Goal: Task Accomplishment & Management: Use online tool/utility

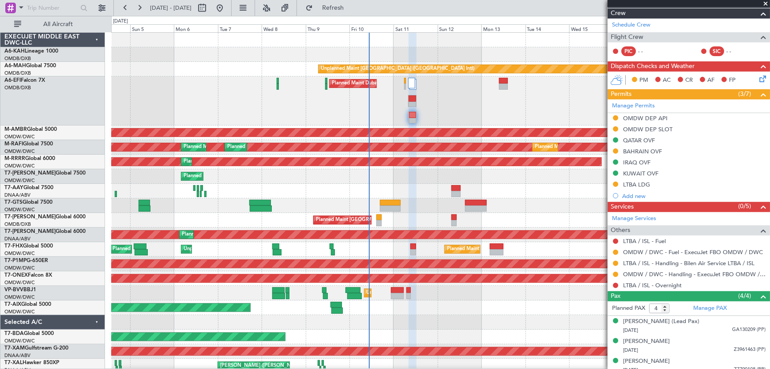
scroll to position [169, 0]
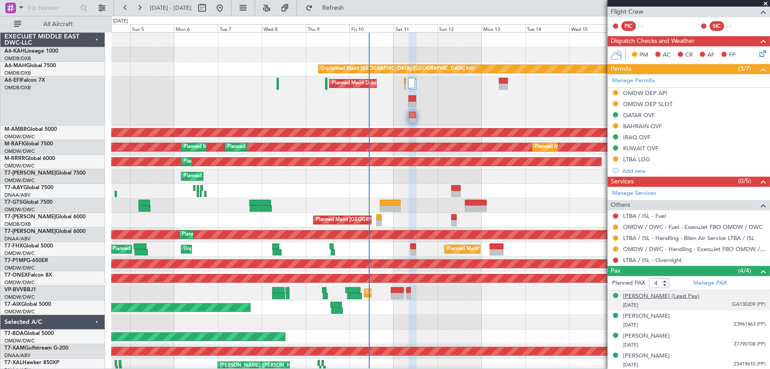
click at [656, 296] on div "[PERSON_NAME] (Lead Pax)" at bounding box center [661, 296] width 76 height 9
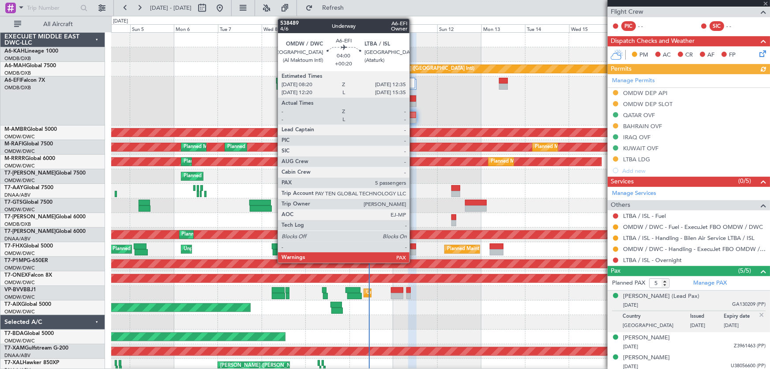
click at [413, 116] on div at bounding box center [412, 115] width 7 height 6
click at [413, 115] on div at bounding box center [412, 115] width 7 height 6
click at [412, 118] on div at bounding box center [412, 121] width 7 height 6
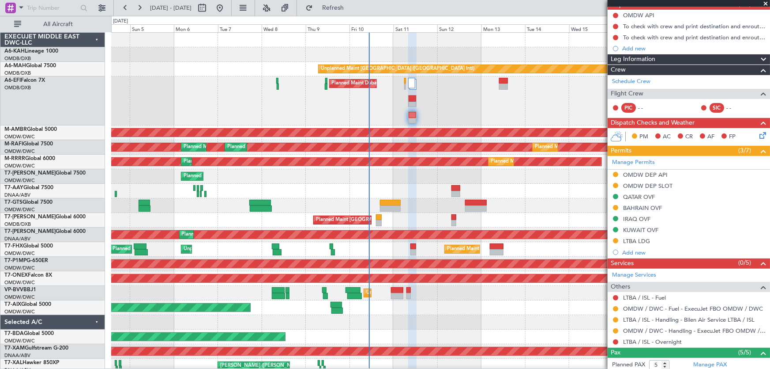
scroll to position [200, 0]
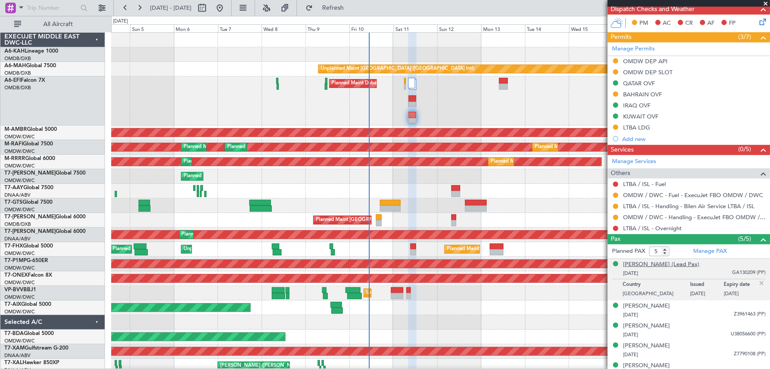
click at [649, 265] on div "[PERSON_NAME] (Lead Pax)" at bounding box center [661, 264] width 76 height 9
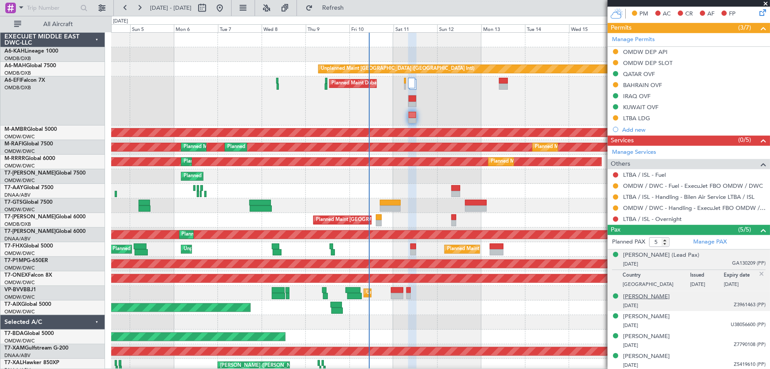
scroll to position [210, 0]
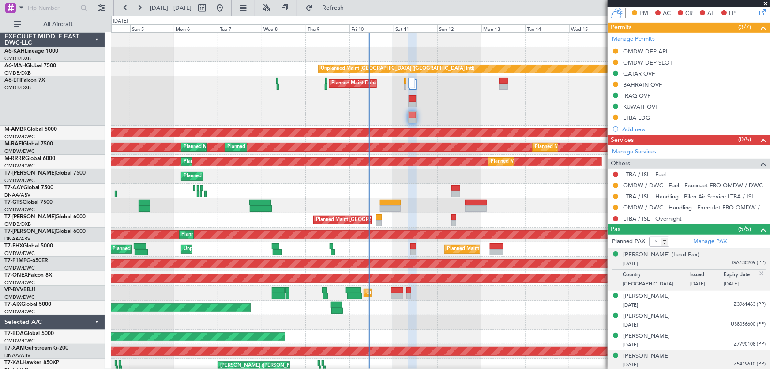
click at [656, 352] on div "[PERSON_NAME]" at bounding box center [646, 355] width 47 height 9
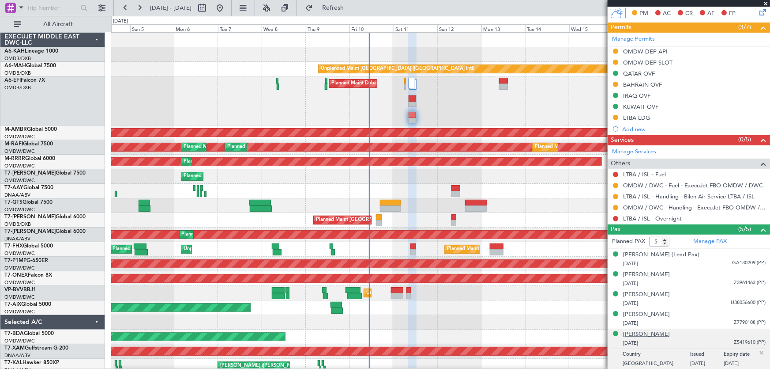
click at [648, 333] on div "[PERSON_NAME]" at bounding box center [646, 334] width 47 height 9
click at [640, 331] on div "[PERSON_NAME]" at bounding box center [646, 334] width 47 height 9
click at [669, 335] on div "[PERSON_NAME] [DATE] Z5419610 (PP)" at bounding box center [694, 338] width 143 height 17
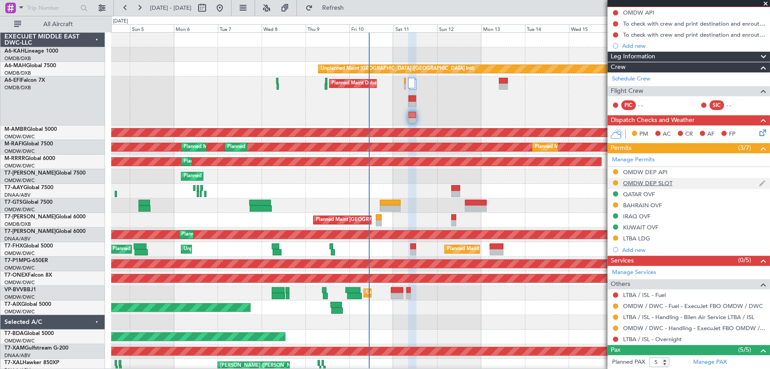
scroll to position [0, 0]
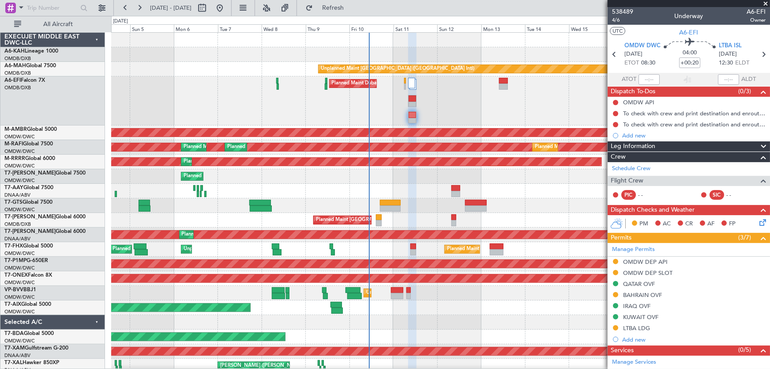
click at [765, 2] on span at bounding box center [766, 4] width 9 height 8
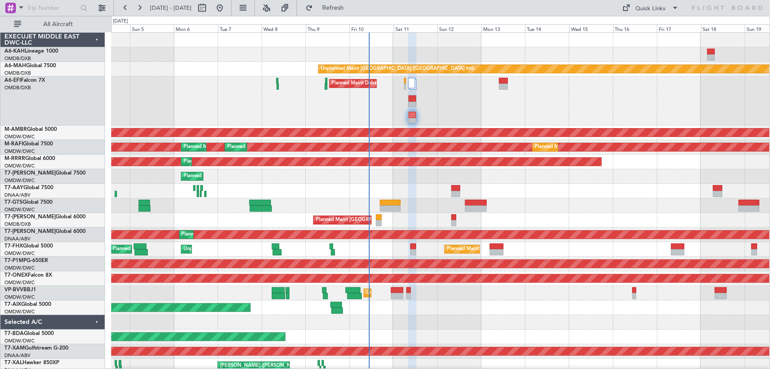
type input "0"
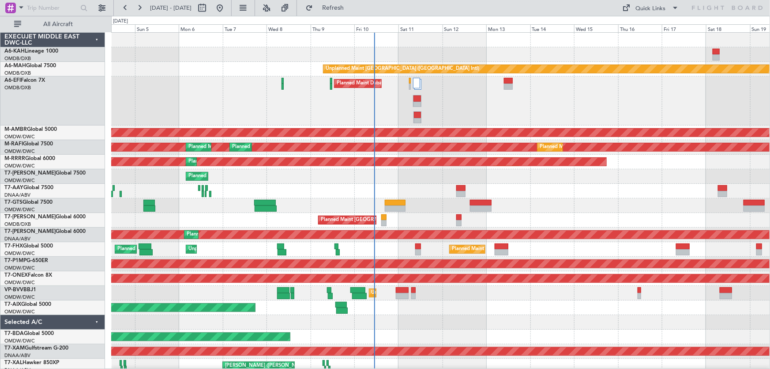
click at [450, 118] on div "Planned Maint Dubai (Al Maktoum Intl) AOG Maint [GEOGRAPHIC_DATA] (Dubai Intl)" at bounding box center [440, 100] width 659 height 49
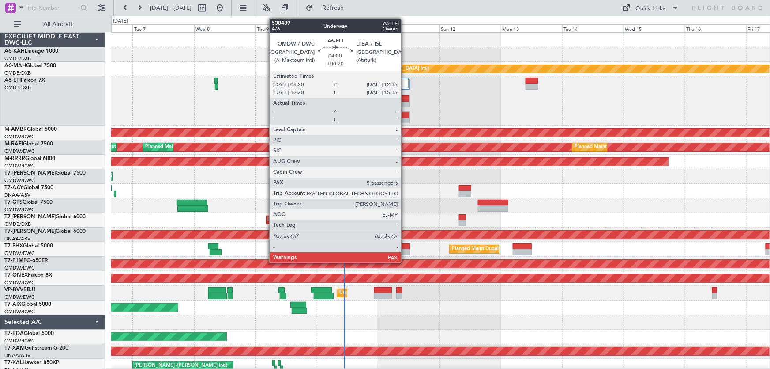
click at [405, 112] on div at bounding box center [405, 115] width 10 height 6
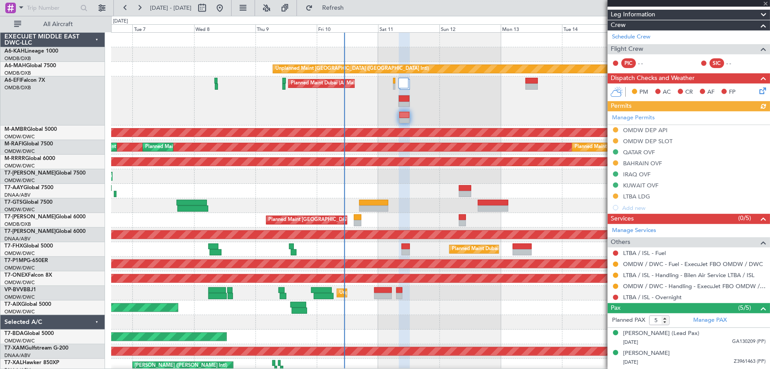
scroll to position [189, 0]
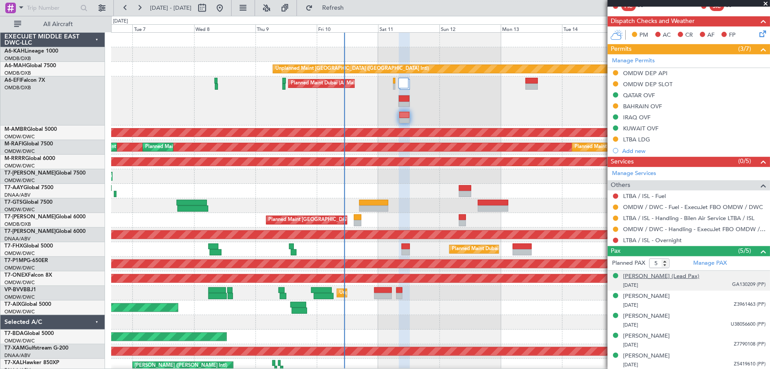
click at [680, 275] on div "[PERSON_NAME] (Lead Pax)" at bounding box center [661, 276] width 76 height 9
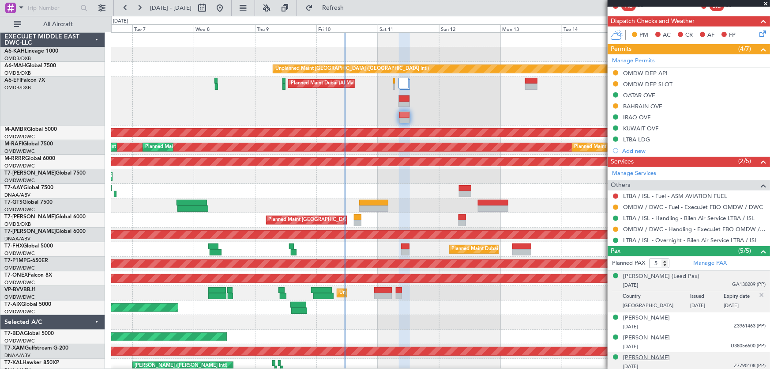
click at [660, 354] on div "[PERSON_NAME]" at bounding box center [646, 357] width 47 height 9
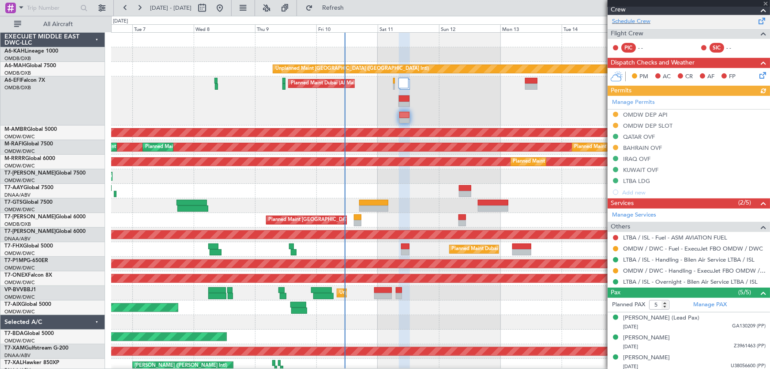
scroll to position [130, 0]
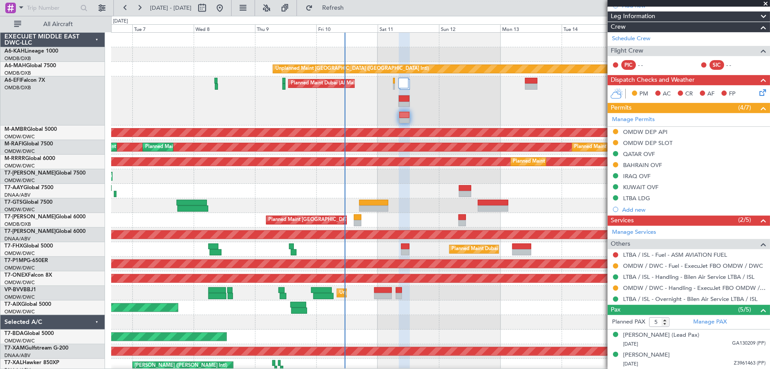
click at [765, 2] on span at bounding box center [766, 4] width 9 height 8
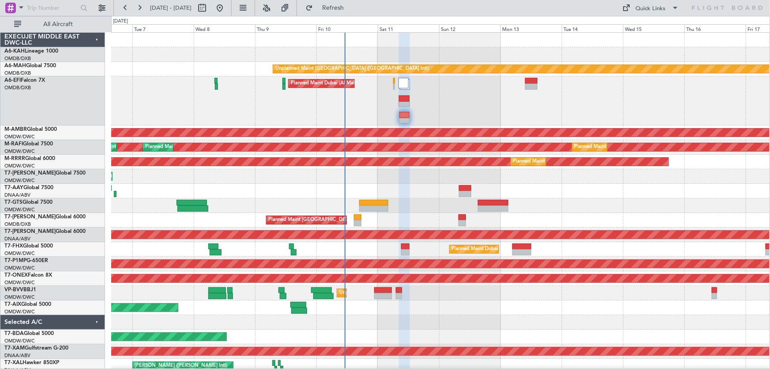
type input "0"
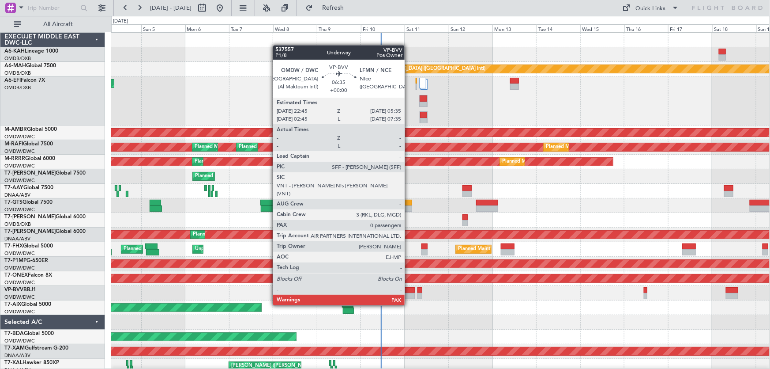
click at [409, 288] on div at bounding box center [408, 290] width 13 height 6
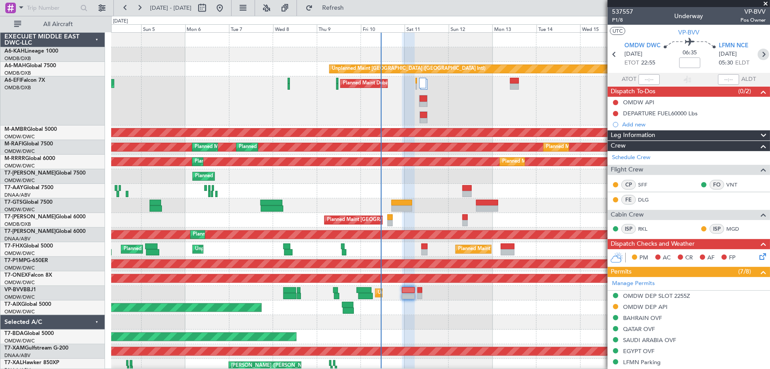
click at [758, 50] on icon at bounding box center [763, 54] width 11 height 11
type input "+00:10"
type input "5"
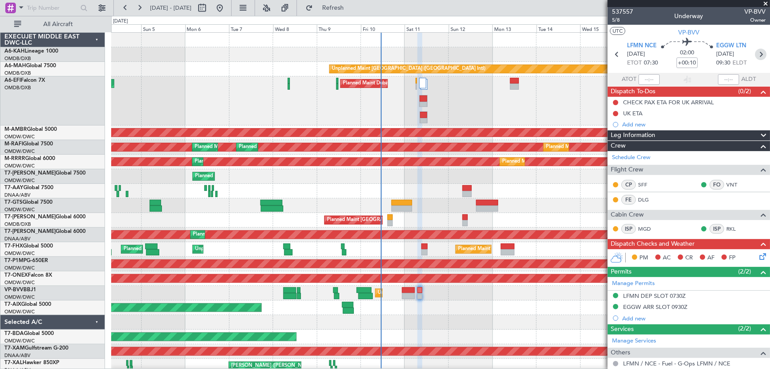
click at [756, 57] on icon at bounding box center [760, 54] width 11 height 11
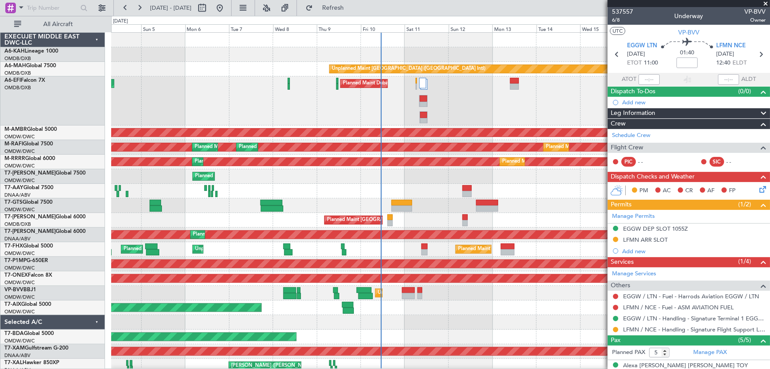
click at [767, 0] on span at bounding box center [766, 4] width 9 height 8
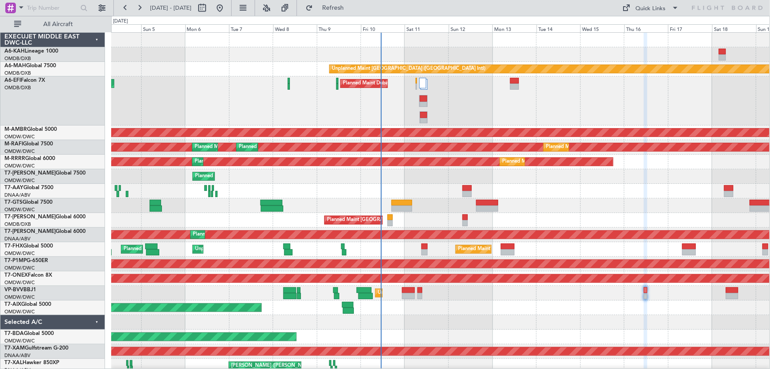
type input "0"
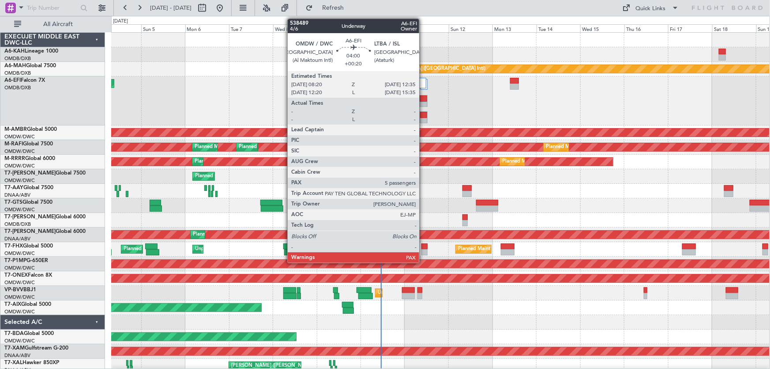
click at [423, 114] on div at bounding box center [423, 115] width 7 height 6
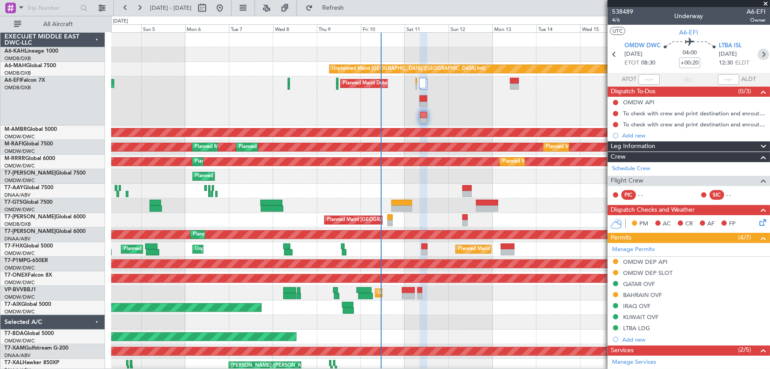
click at [758, 56] on icon at bounding box center [763, 54] width 11 height 11
type input "+00:15"
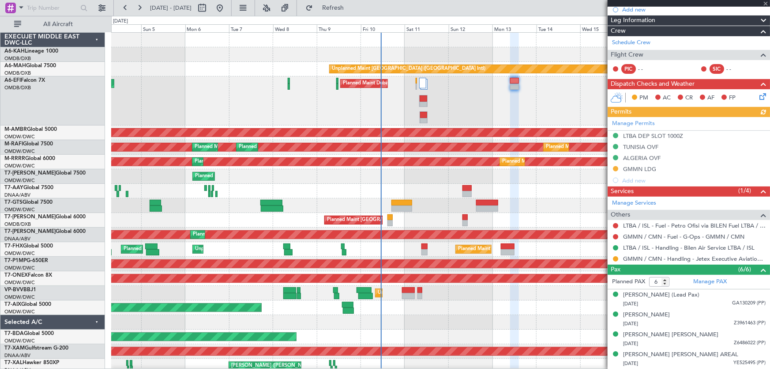
scroll to position [153, 0]
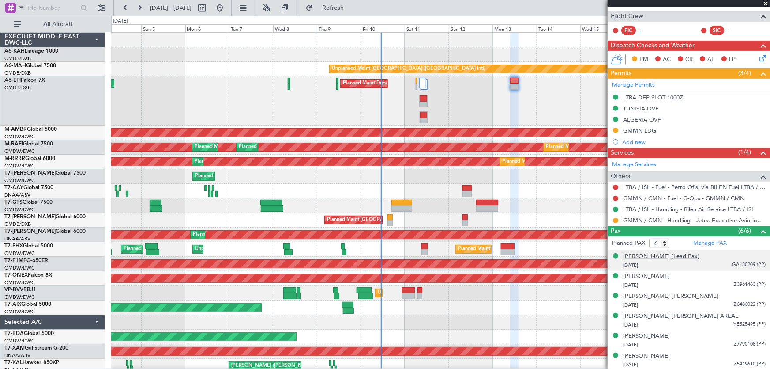
click at [700, 254] on div "[PERSON_NAME] (Lead Pax)" at bounding box center [661, 256] width 76 height 9
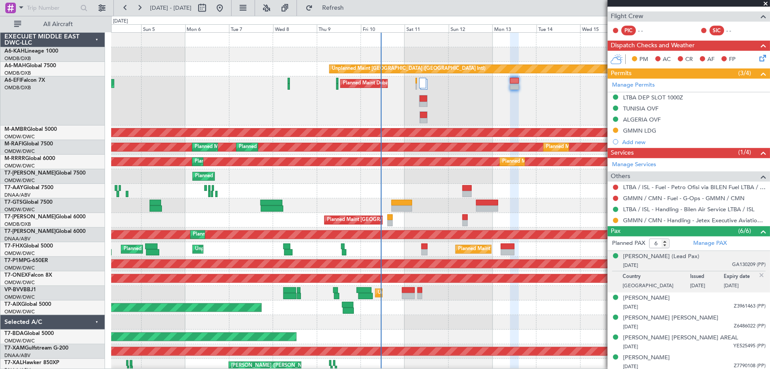
click at [715, 261] on div "[DATE] GA130209 (PP)" at bounding box center [694, 265] width 143 height 9
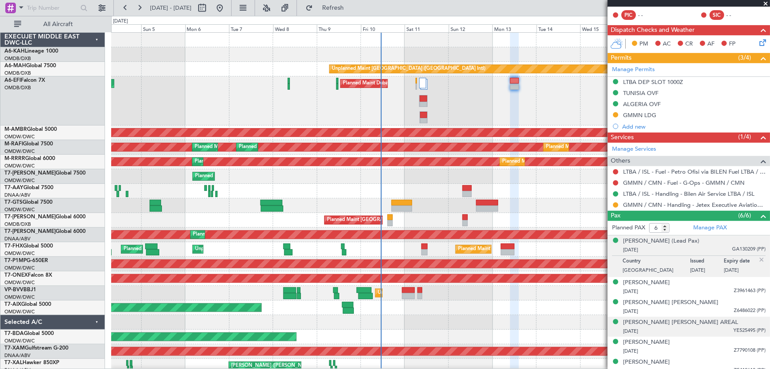
scroll to position [175, 0]
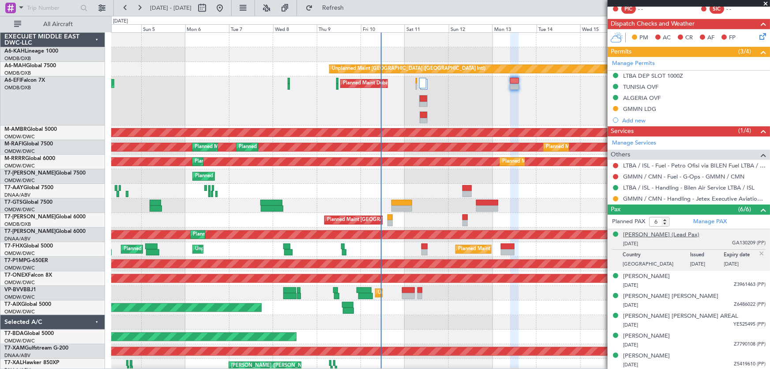
click at [681, 230] on div "[PERSON_NAME] (Lead Pax)" at bounding box center [661, 234] width 76 height 9
click at [667, 294] on div "[PERSON_NAME] [PERSON_NAME]" at bounding box center [670, 296] width 95 height 9
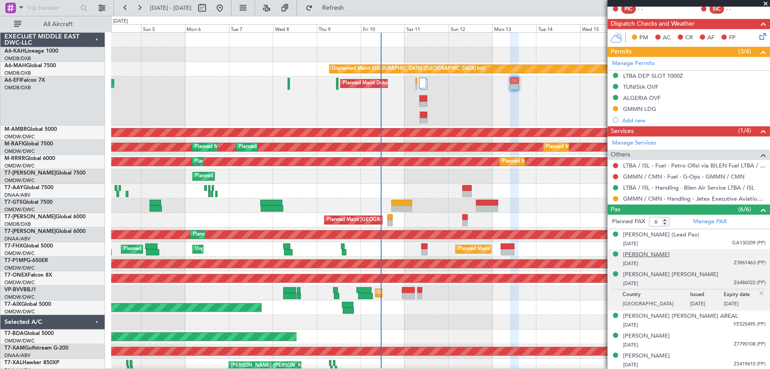
click at [662, 256] on div "[PERSON_NAME]" at bounding box center [646, 254] width 47 height 9
click at [678, 293] on div "[PERSON_NAME] [PERSON_NAME]" at bounding box center [670, 296] width 95 height 9
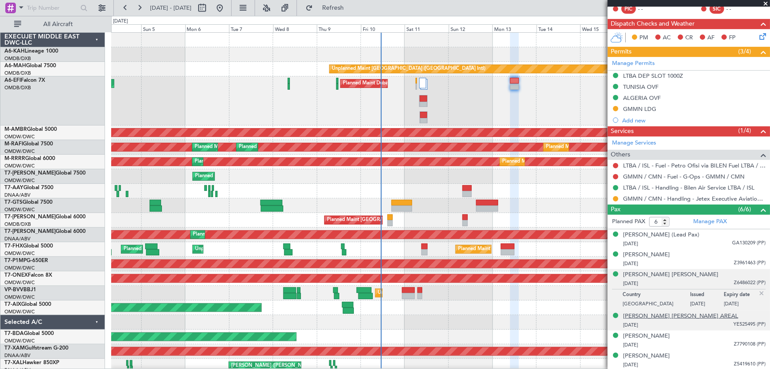
click at [680, 318] on div "[PERSON_NAME] [PERSON_NAME] AREAL" at bounding box center [680, 316] width 115 height 9
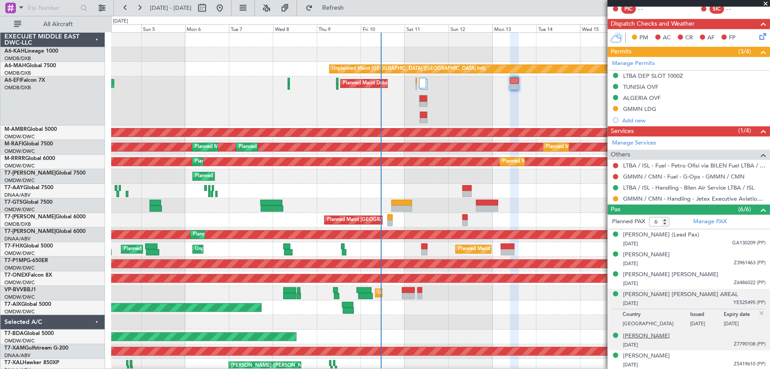
click at [639, 336] on div "[PERSON_NAME]" at bounding box center [646, 336] width 47 height 9
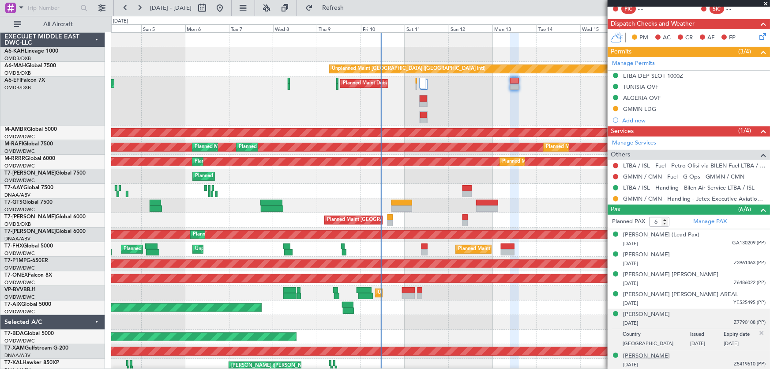
click at [660, 355] on div "[PERSON_NAME]" at bounding box center [646, 355] width 47 height 9
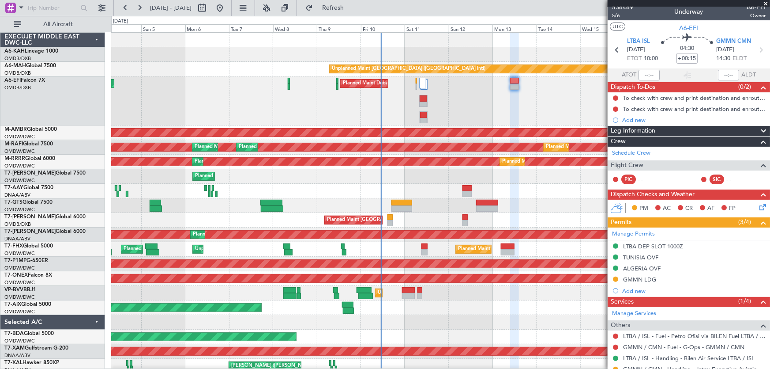
scroll to position [0, 0]
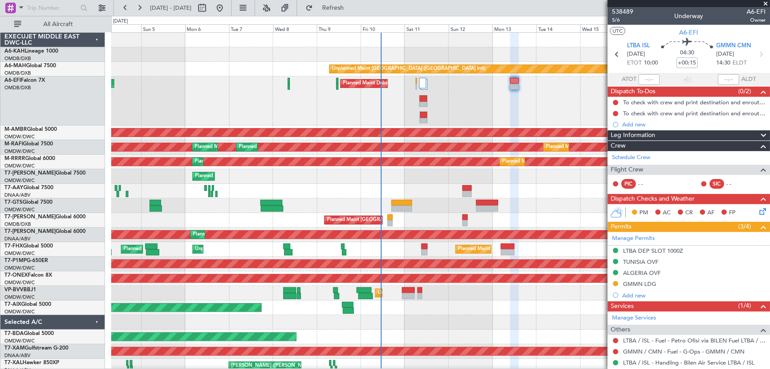
click at [766, 3] on span at bounding box center [766, 4] width 9 height 8
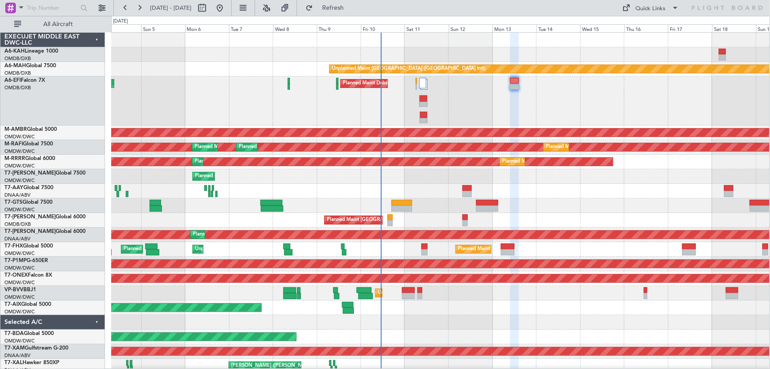
type input "0"
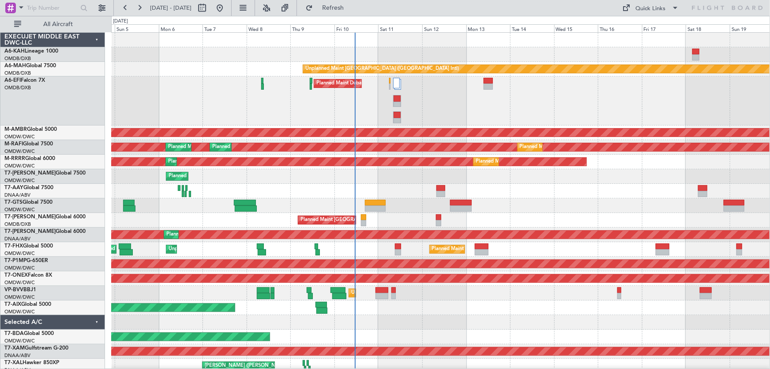
click at [524, 301] on div "Planned Maint Dubai (Al Maktoum Intl)" at bounding box center [440, 307] width 659 height 15
click at [86, 120] on div "A6-EFI Falcon 7X OMDB/DXB [GEOGRAPHIC_DATA] (Dubai Intl)" at bounding box center [52, 100] width 105 height 49
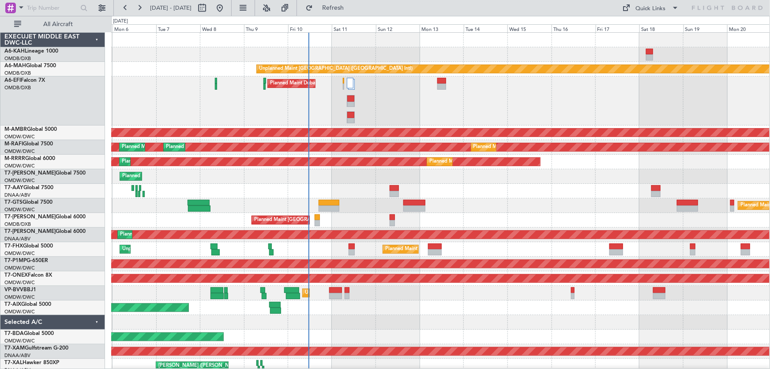
click at [415, 110] on div "Planned Maint Dubai (Al Maktoum Intl) AOG Maint [GEOGRAPHIC_DATA] (Dubai Intl)" at bounding box center [440, 100] width 659 height 49
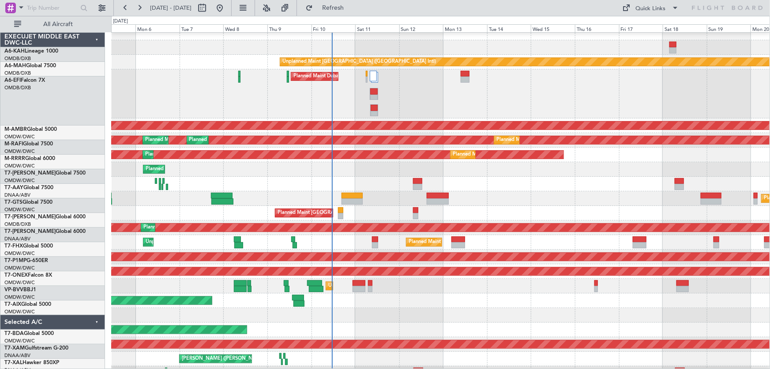
click at [530, 193] on div "Planned Maint [GEOGRAPHIC_DATA] (Seletar)" at bounding box center [440, 198] width 659 height 15
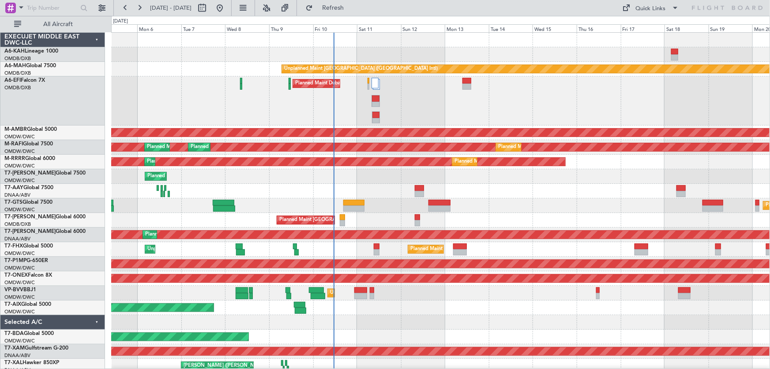
click at [367, 348] on div "Unplanned Maint [GEOGRAPHIC_DATA] ([GEOGRAPHIC_DATA] Intl) Planned Maint [GEOGR…" at bounding box center [440, 218] width 659 height 370
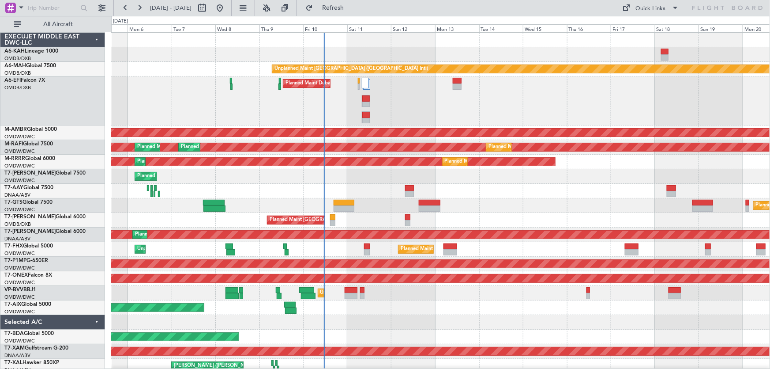
click at [388, 189] on div at bounding box center [440, 191] width 659 height 15
click at [422, 105] on div "Planned Maint Dubai (Al Maktoum Intl) AOG Maint [GEOGRAPHIC_DATA] (Dubai Intl)" at bounding box center [440, 100] width 659 height 49
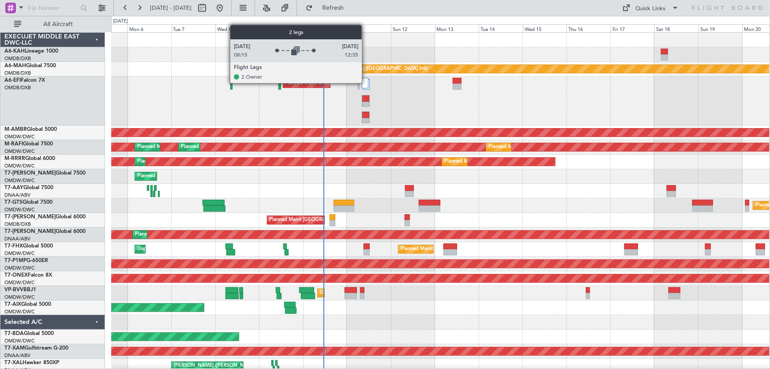
click at [366, 83] on div at bounding box center [365, 83] width 7 height 11
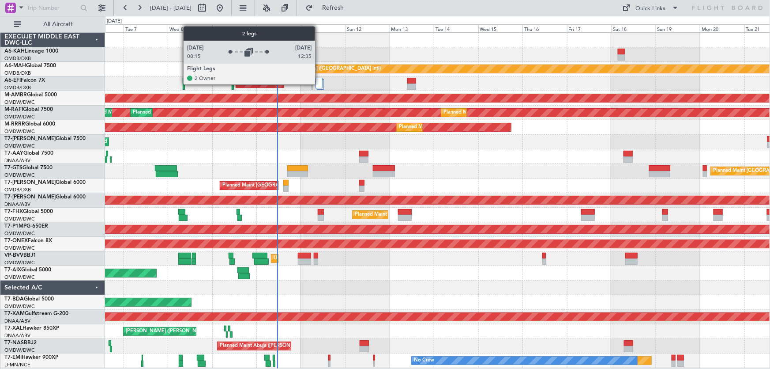
click at [319, 84] on div at bounding box center [319, 83] width 7 height 11
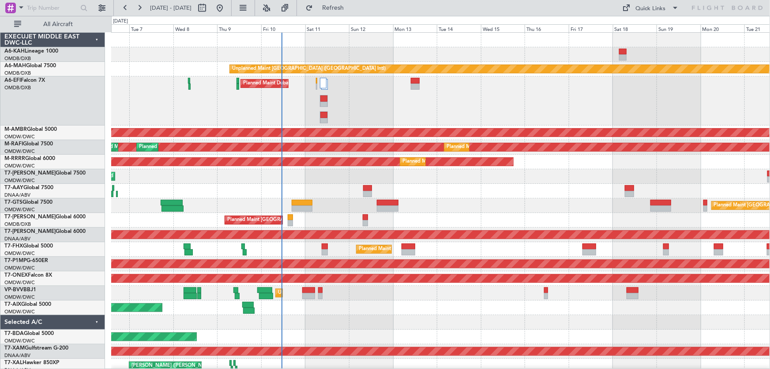
click at [87, 133] on div "OMDW/DWC Dubai (Al Maktoum Intl)" at bounding box center [54, 137] width 100 height 8
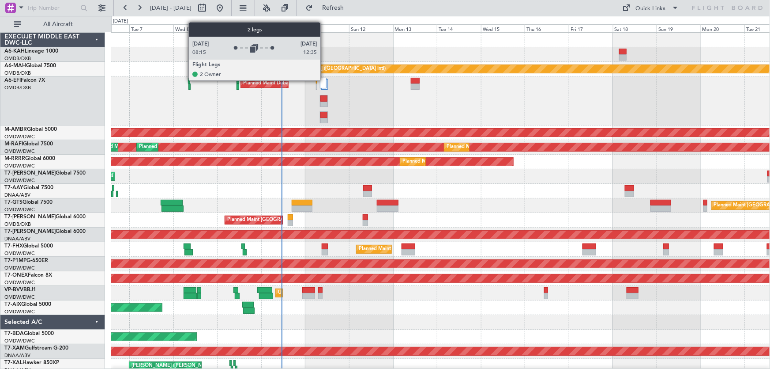
click at [323, 80] on div at bounding box center [323, 83] width 7 height 11
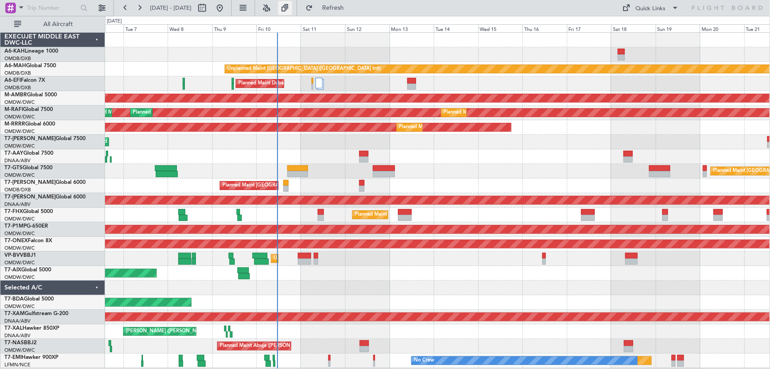
click at [292, 11] on button at bounding box center [285, 8] width 14 height 14
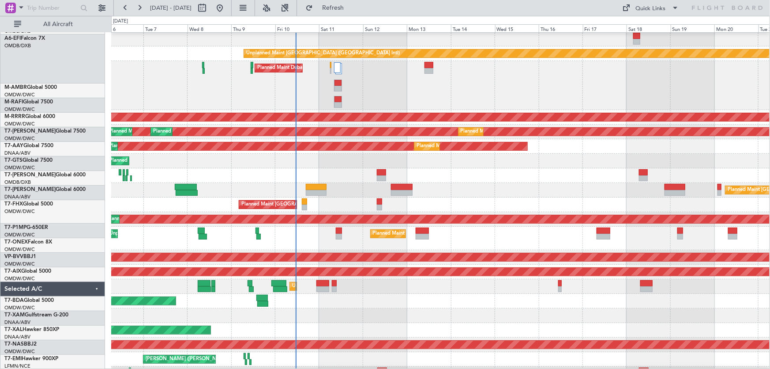
click at [433, 307] on div "Planned Maint Dubai (Al Maktoum Intl)" at bounding box center [440, 301] width 659 height 15
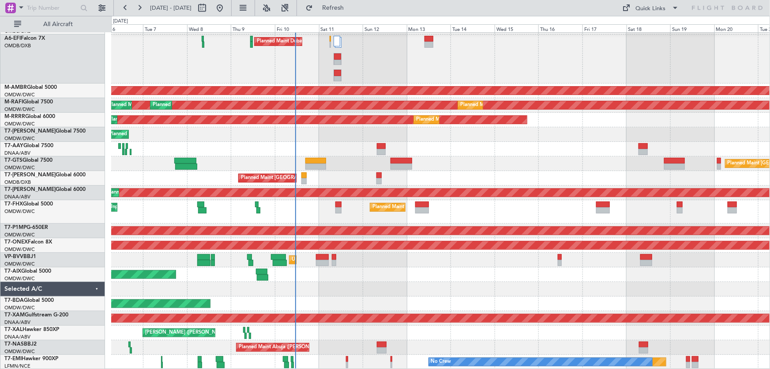
scroll to position [42, 0]
click at [292, 8] on button at bounding box center [285, 8] width 14 height 14
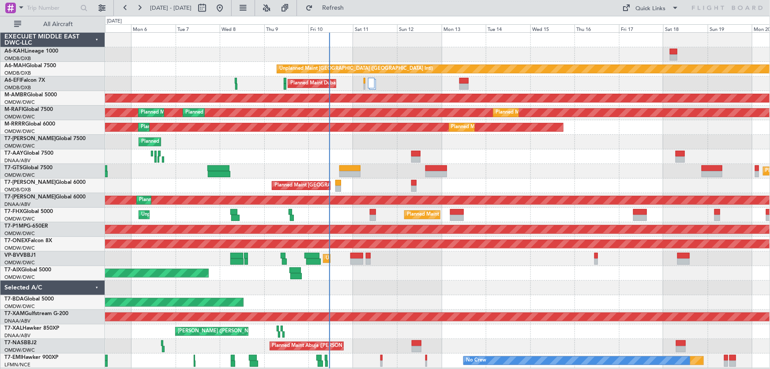
click at [467, 279] on div "Planned Maint Dubai (Al Maktoum Intl)" at bounding box center [437, 273] width 665 height 15
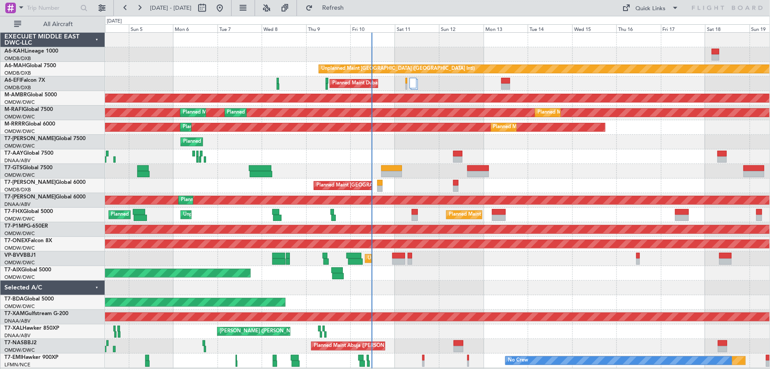
click at [403, 149] on div at bounding box center [437, 156] width 665 height 15
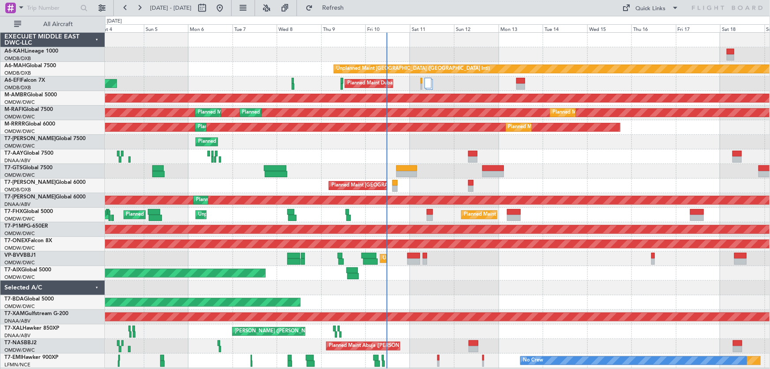
click at [400, 145] on div "Unplanned Maint [GEOGRAPHIC_DATA] ([GEOGRAPHIC_DATA] Intl) Planned Maint [GEOGR…" at bounding box center [437, 200] width 665 height 335
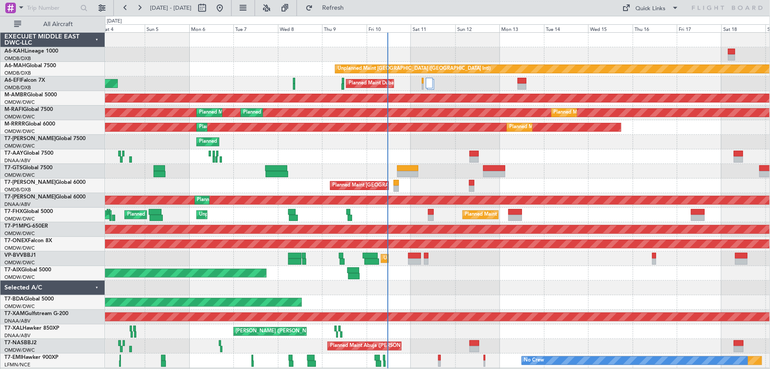
click at [415, 287] on div at bounding box center [437, 287] width 665 height 15
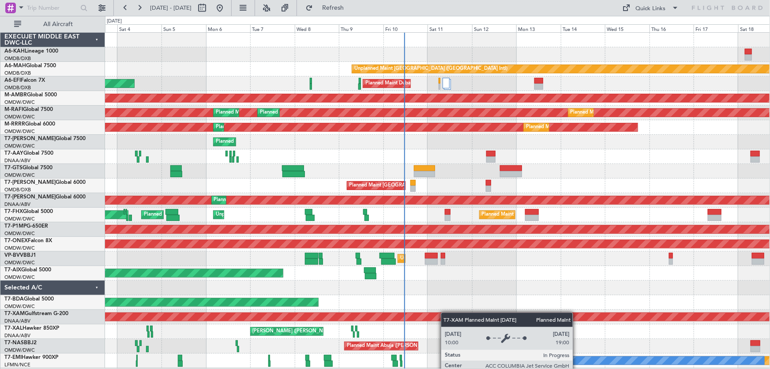
click at [432, 317] on div "Unplanned Maint [GEOGRAPHIC_DATA] ([GEOGRAPHIC_DATA] Intl) Planned Maint [GEOGR…" at bounding box center [437, 200] width 665 height 335
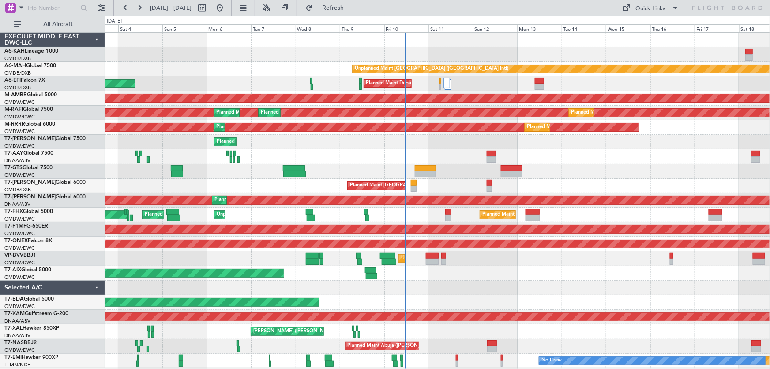
click at [570, 141] on div "Planned Maint Dubai (Al Maktoum Intl)" at bounding box center [437, 142] width 665 height 15
click at [570, 140] on div "Planned Maint Dubai (Al Maktoum Intl)" at bounding box center [437, 142] width 665 height 15
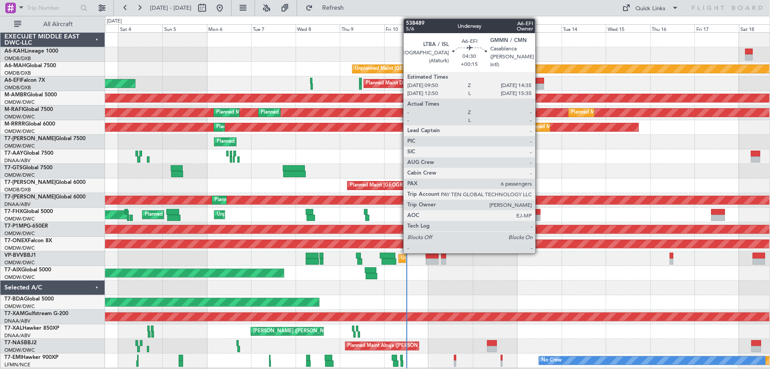
click at [540, 78] on div at bounding box center [539, 81] width 9 height 6
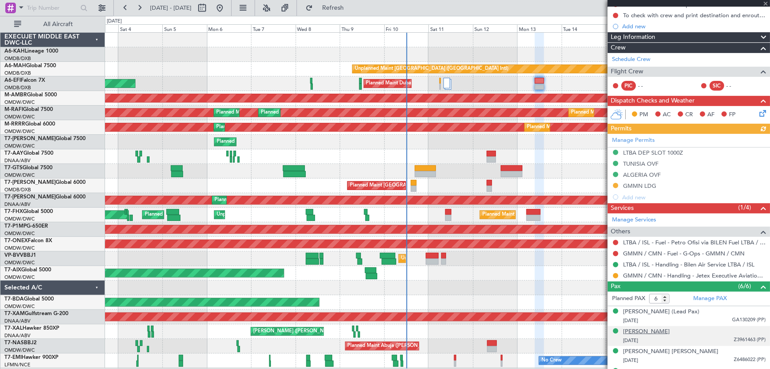
scroll to position [153, 0]
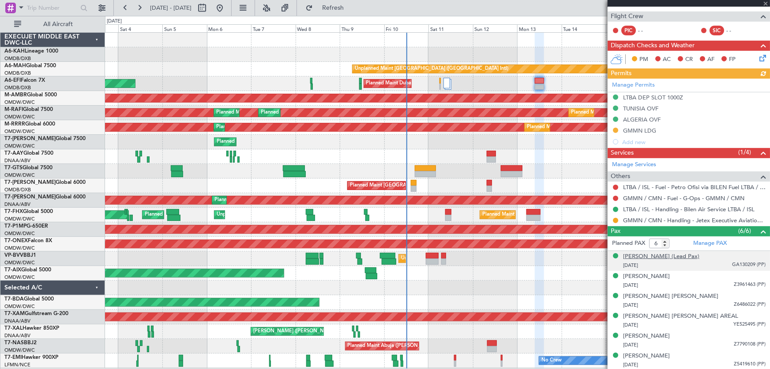
click at [637, 256] on div "[PERSON_NAME] (Lead Pax)" at bounding box center [661, 256] width 76 height 9
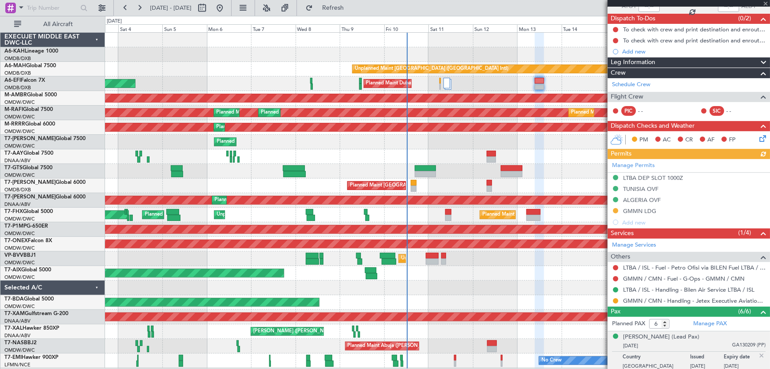
scroll to position [0, 0]
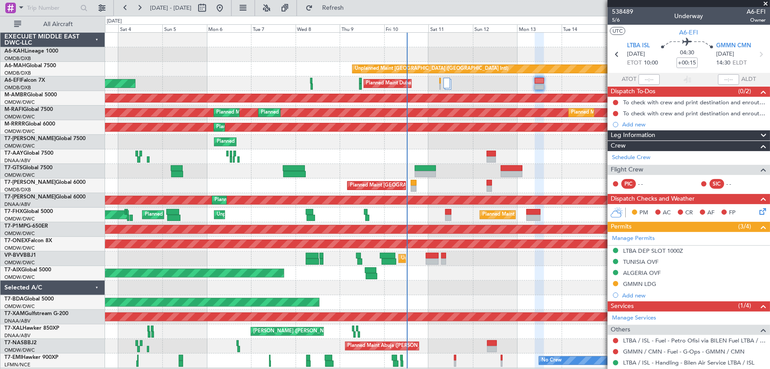
click at [766, 4] on span at bounding box center [766, 4] width 9 height 8
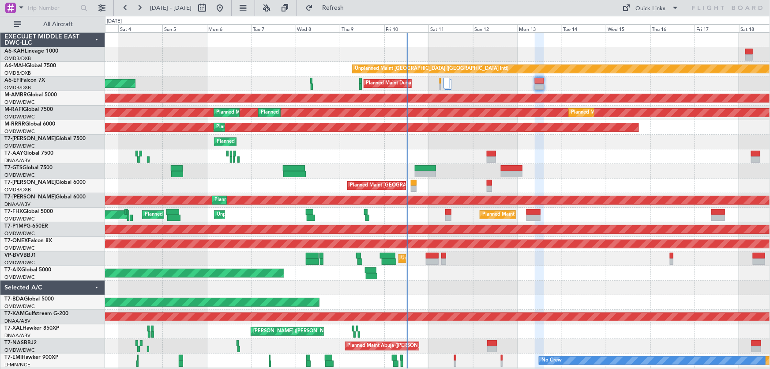
type input "0"
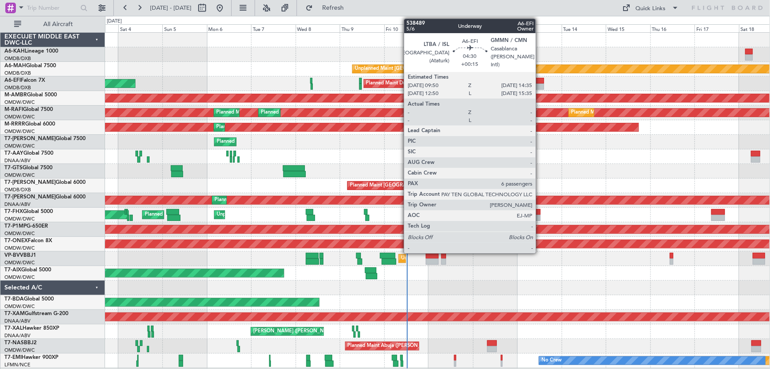
click at [541, 78] on div at bounding box center [539, 81] width 9 height 6
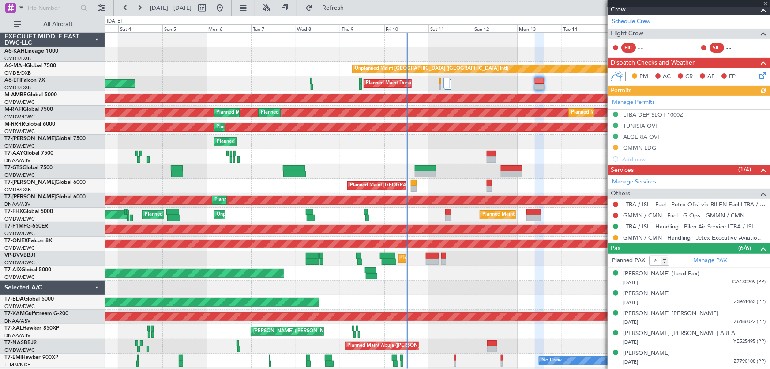
scroll to position [153, 0]
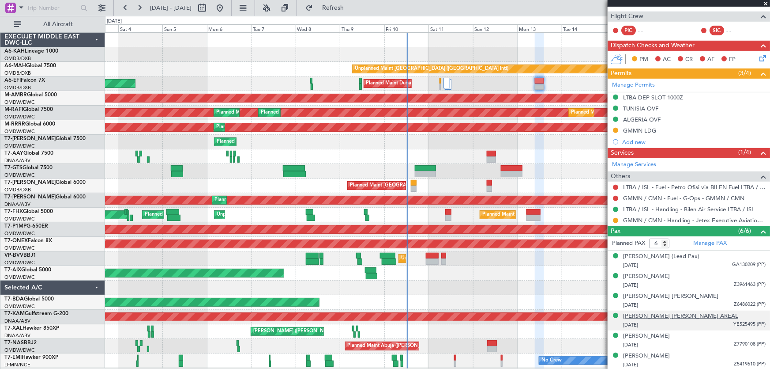
click at [670, 315] on div "[PERSON_NAME] [PERSON_NAME] AREAL" at bounding box center [680, 316] width 115 height 9
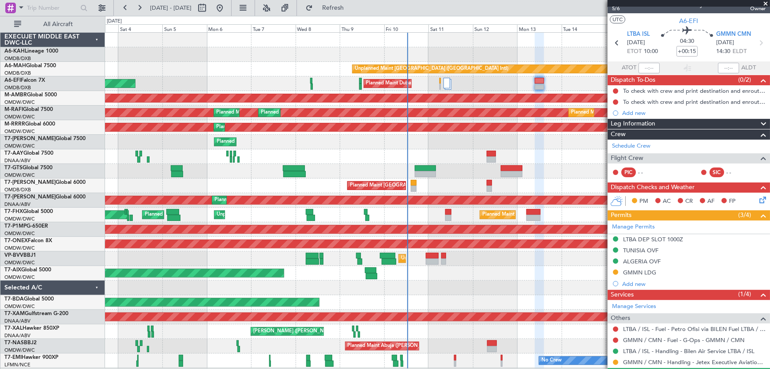
scroll to position [0, 0]
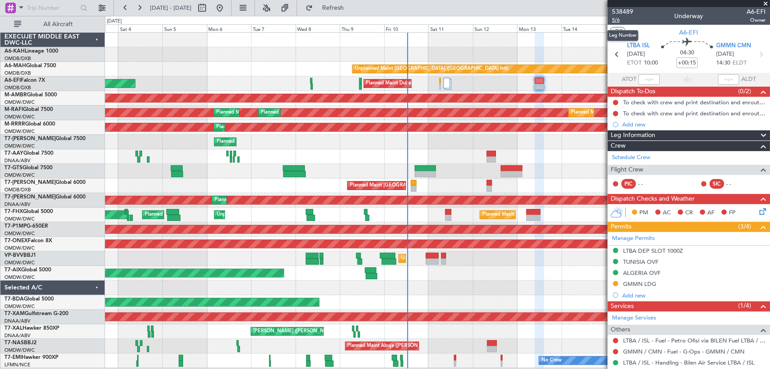
click at [619, 19] on span "5/6" at bounding box center [622, 20] width 21 height 8
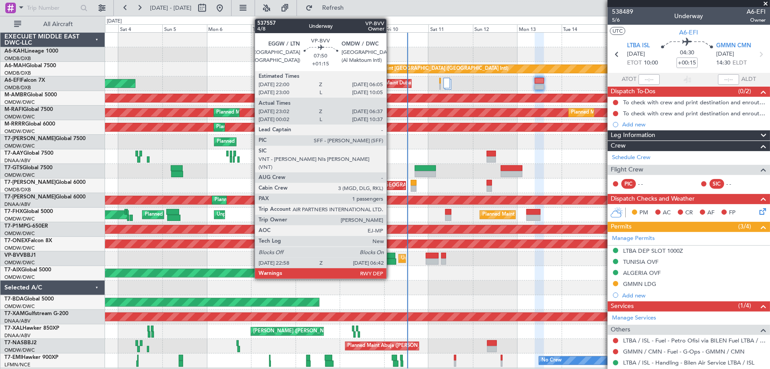
click at [392, 254] on div at bounding box center [387, 256] width 15 height 6
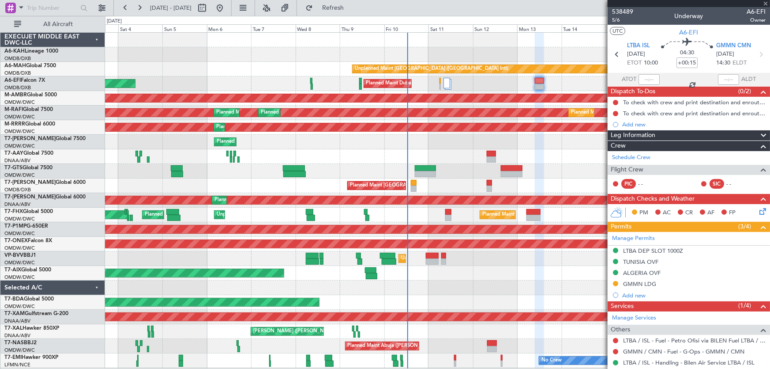
type input "+01:15"
type input "23:12"
type input "06:32"
type input "1"
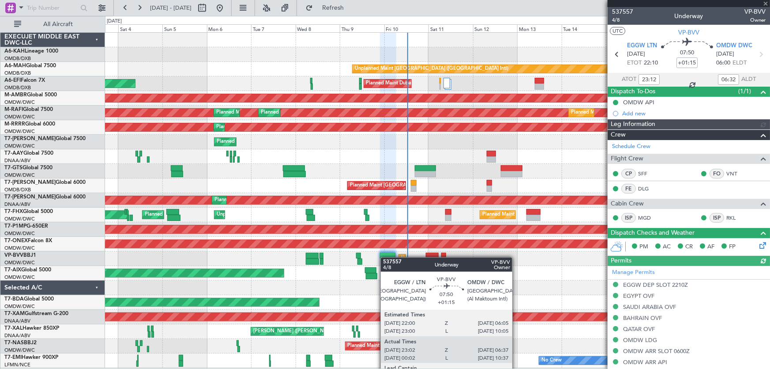
type input "[PERSON_NAME] ([PERSON_NAME])"
type input "7502"
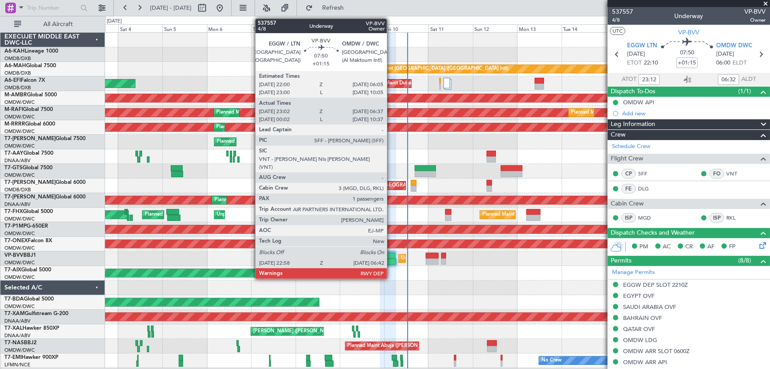
click at [391, 260] on div at bounding box center [389, 261] width 15 height 6
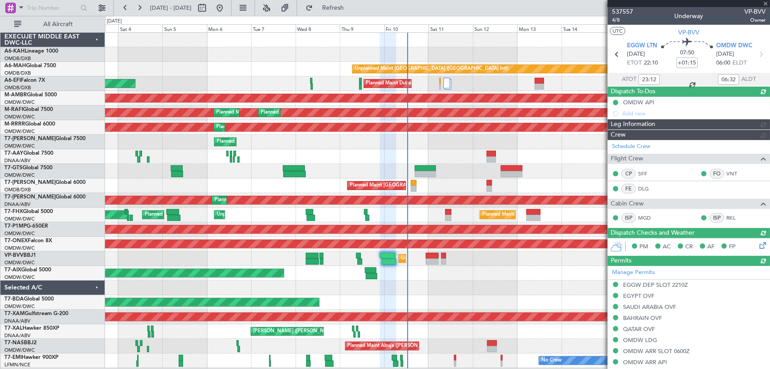
type input "[PERSON_NAME] ([PERSON_NAME])"
type input "7502"
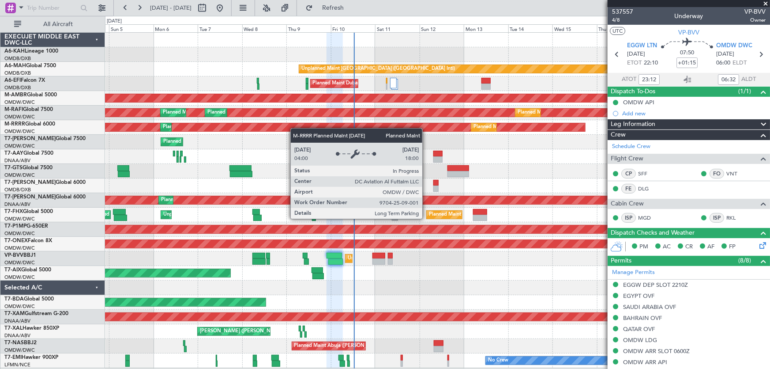
click at [287, 123] on div "Unplanned Maint [GEOGRAPHIC_DATA] ([GEOGRAPHIC_DATA] Intl) Planned Maint [GEOGR…" at bounding box center [437, 200] width 665 height 335
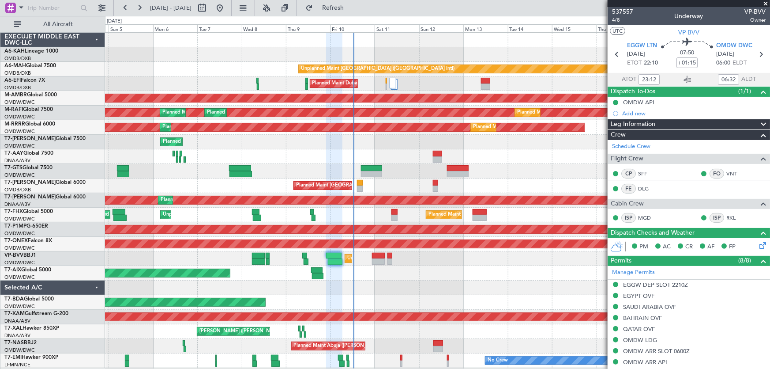
click at [389, 287] on div at bounding box center [437, 287] width 665 height 15
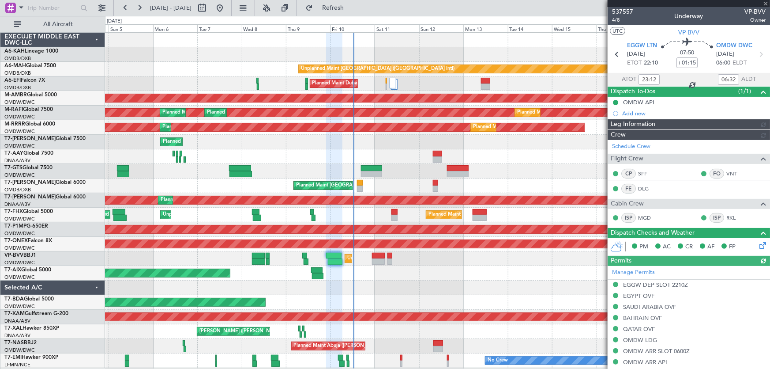
type input "[PERSON_NAME] ([PERSON_NAME])"
type input "7502"
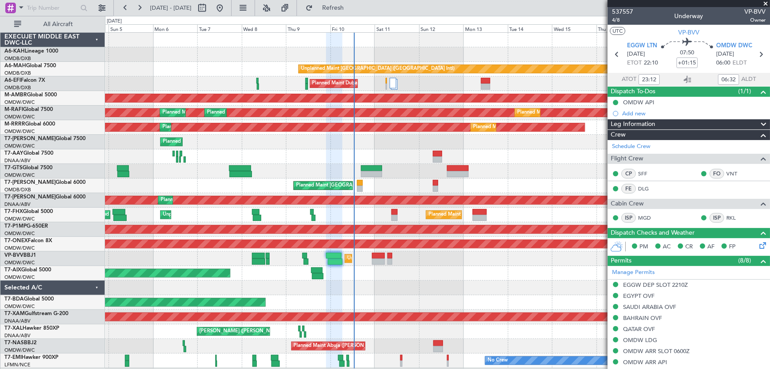
click at [392, 280] on div at bounding box center [437, 287] width 665 height 15
type input "[PERSON_NAME] ([PERSON_NAME])"
type input "7502"
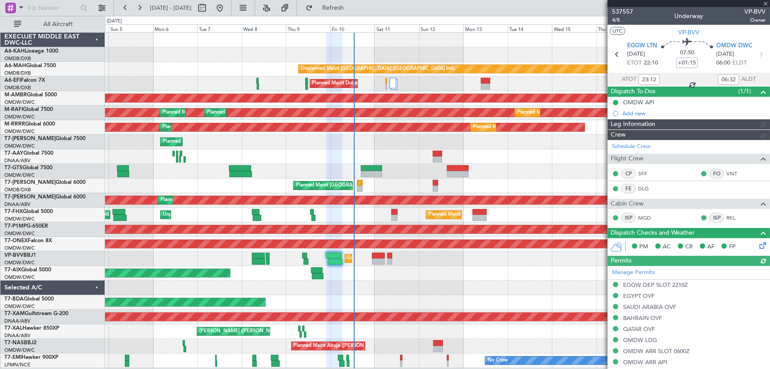
type input "[PERSON_NAME] ([PERSON_NAME])"
type input "7502"
type input "[PERSON_NAME] ([PERSON_NAME])"
type input "7502"
type input "[PERSON_NAME] ([PERSON_NAME])"
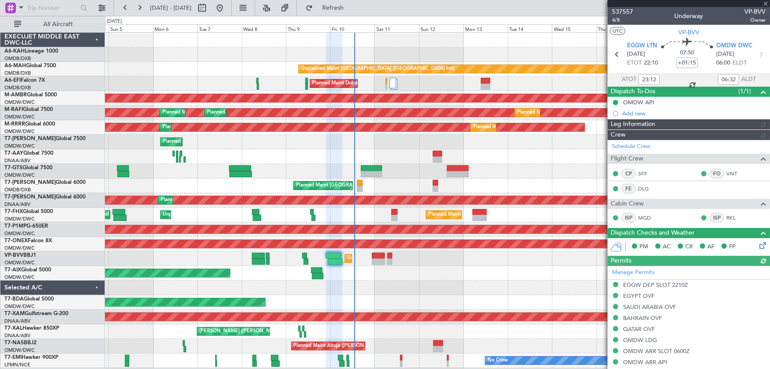
type input "7502"
